Goal: Task Accomplishment & Management: Complete application form

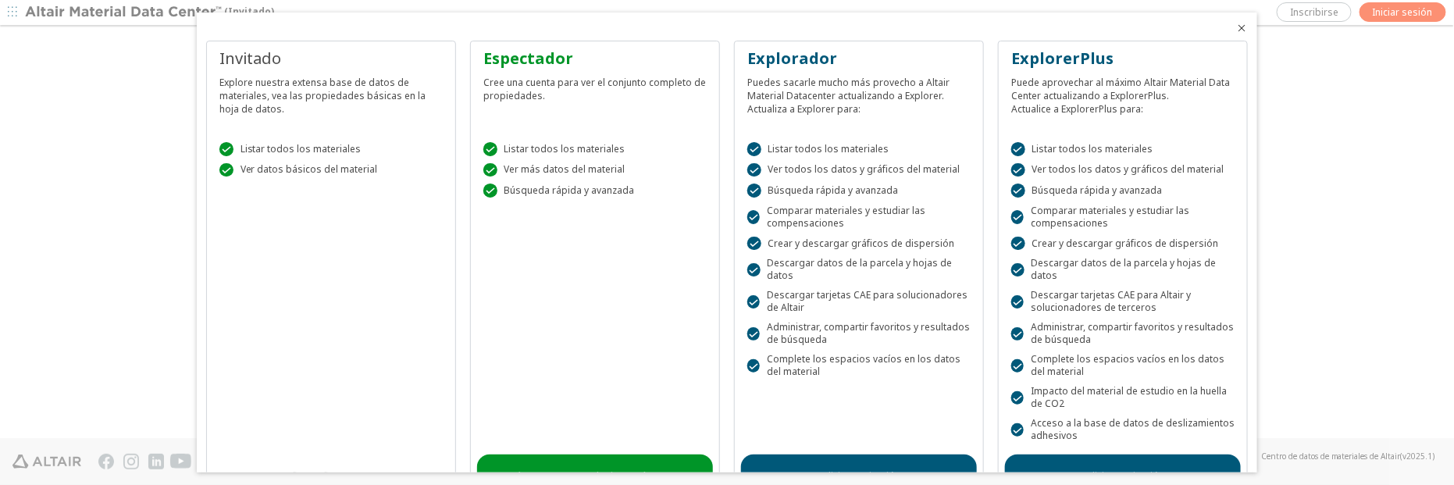
click at [725, 27] on div at bounding box center [727, 21] width 1060 height 19
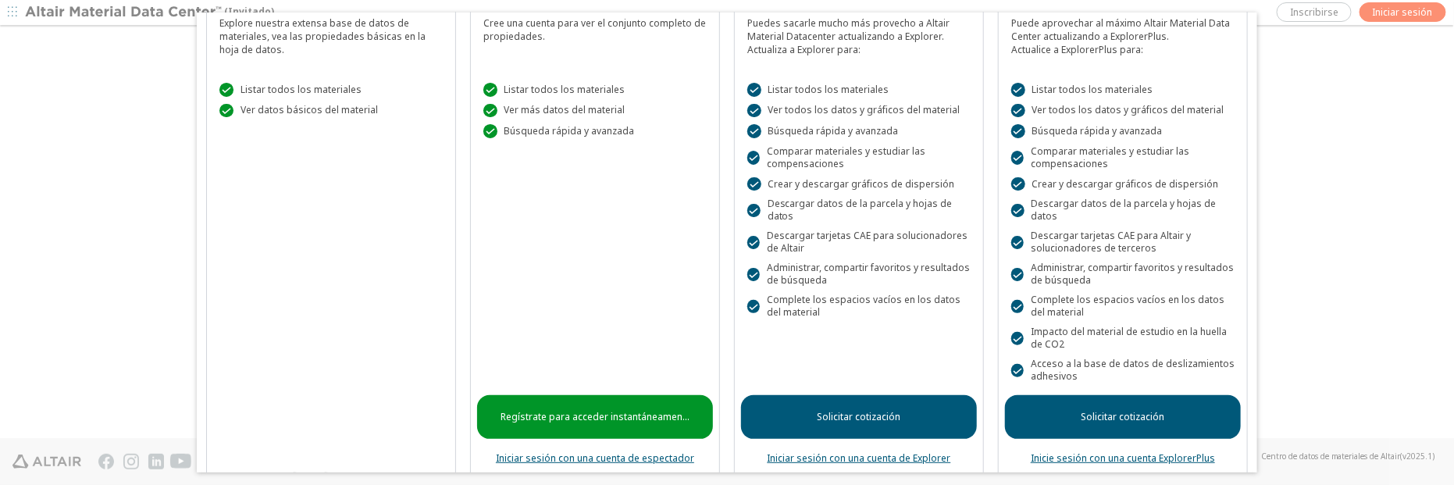
scroll to position [92, 0]
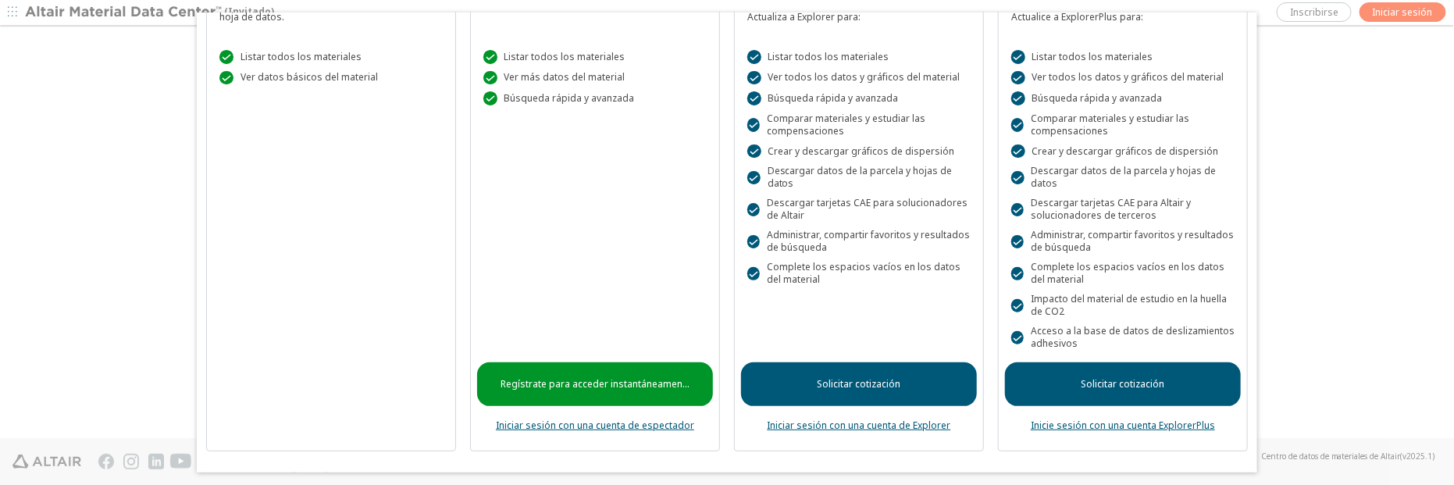
click at [608, 424] on font "Iniciar sesión con una cuenta de espectador" at bounding box center [595, 424] width 198 height 13
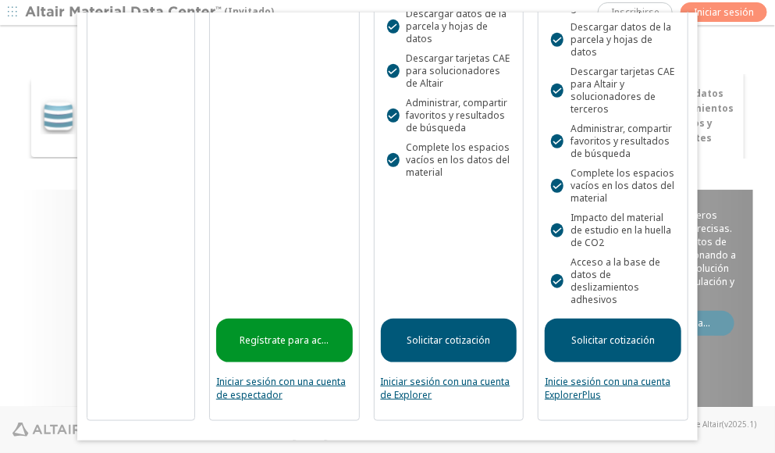
scroll to position [326, 0]
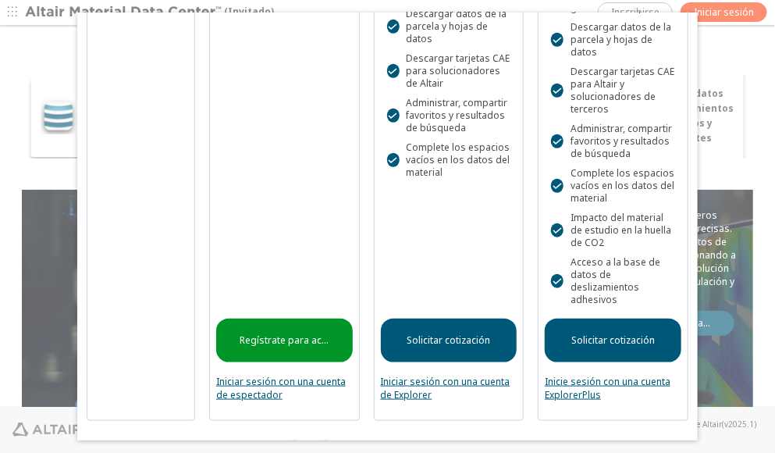
click at [261, 379] on font "Iniciar sesión con una cuenta de espectador" at bounding box center [281, 388] width 130 height 27
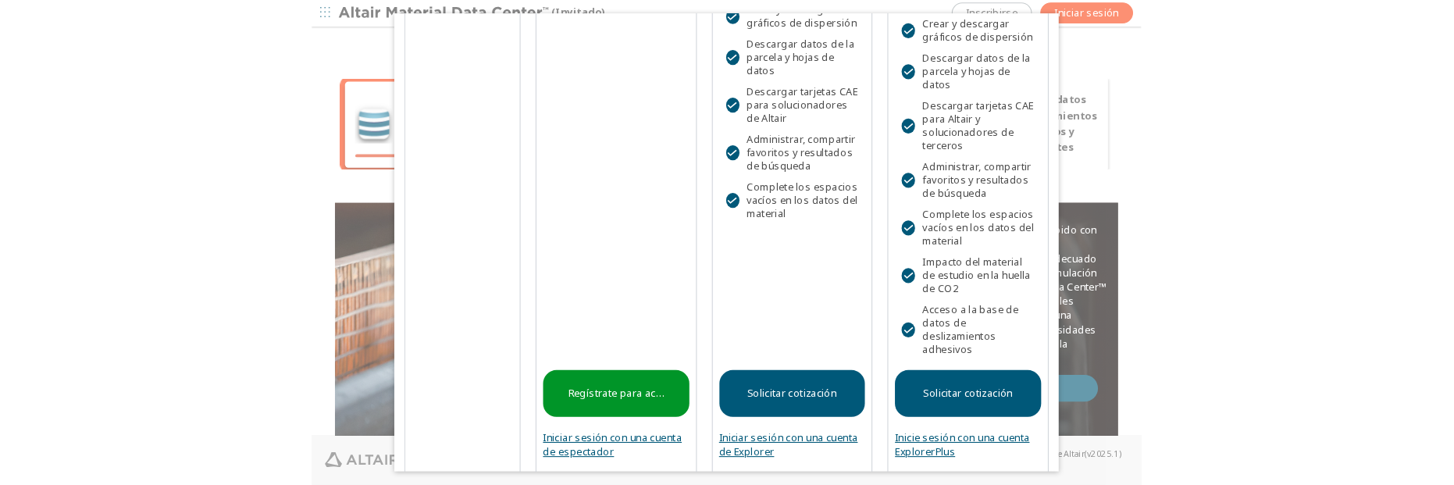
scroll to position [326, 0]
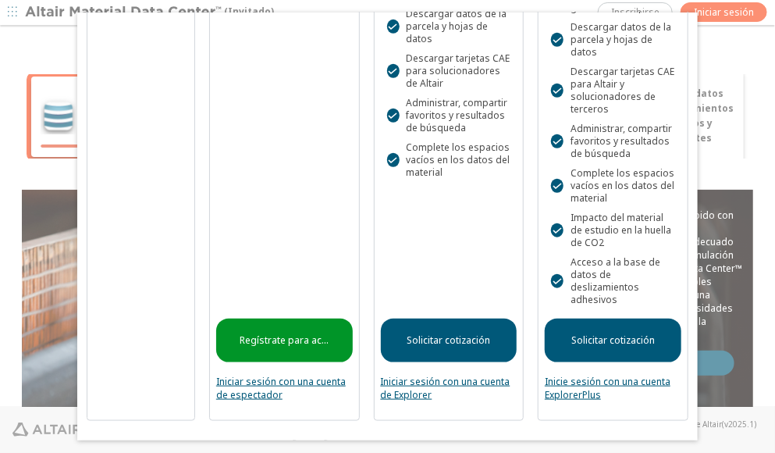
click at [283, 335] on font "Regístrate para acceder instantáneamente" at bounding box center [335, 339] width 190 height 13
